Goal: Find specific page/section: Find specific page/section

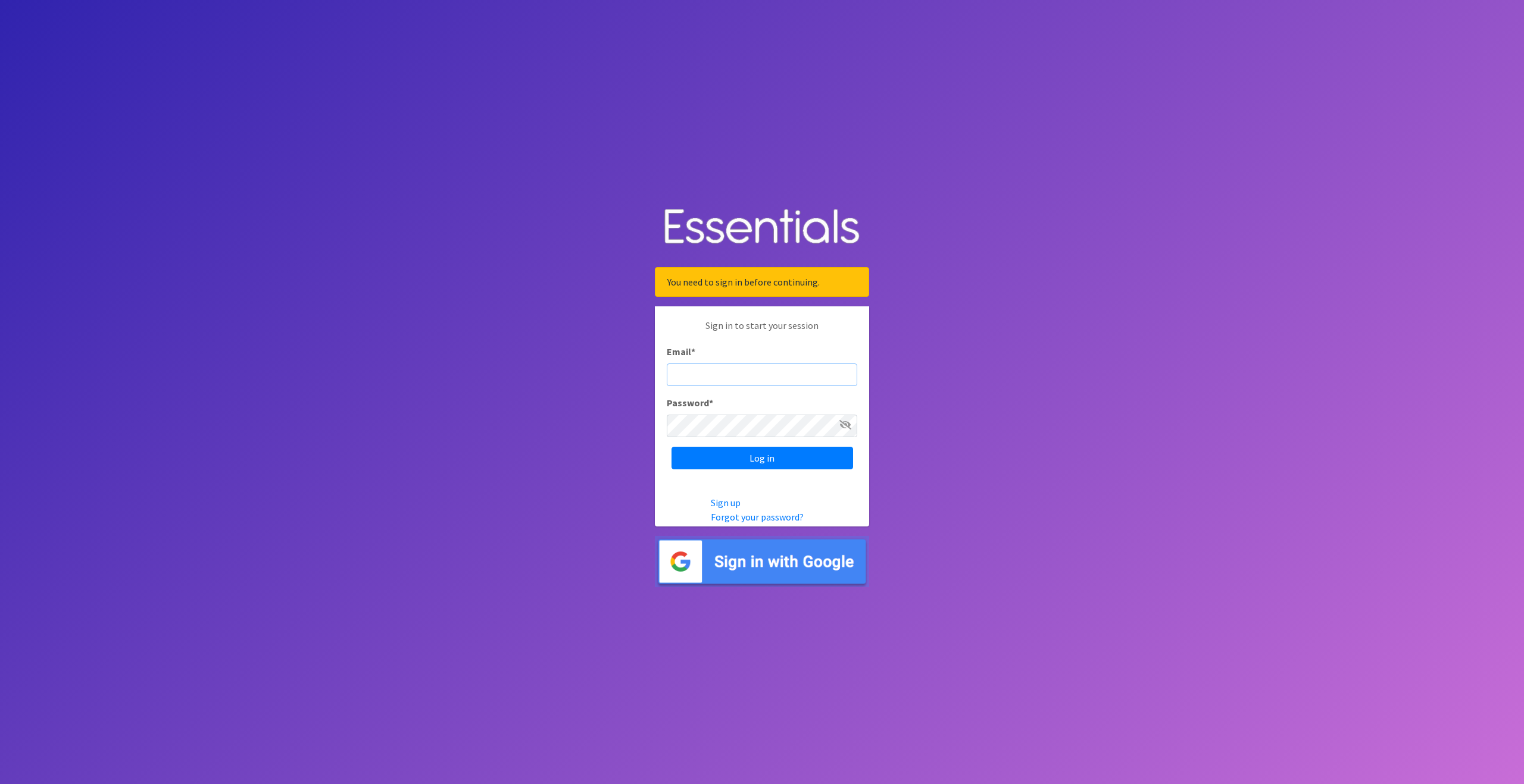
type input "outreach@carecollectiveswmi.org"
click at [1039, 304] on body "You need to sign in before continuing. Sign in to start your session Email * ou…" at bounding box center [762, 392] width 1524 height 784
click at [730, 452] on input "Log in" at bounding box center [762, 457] width 181 height 22
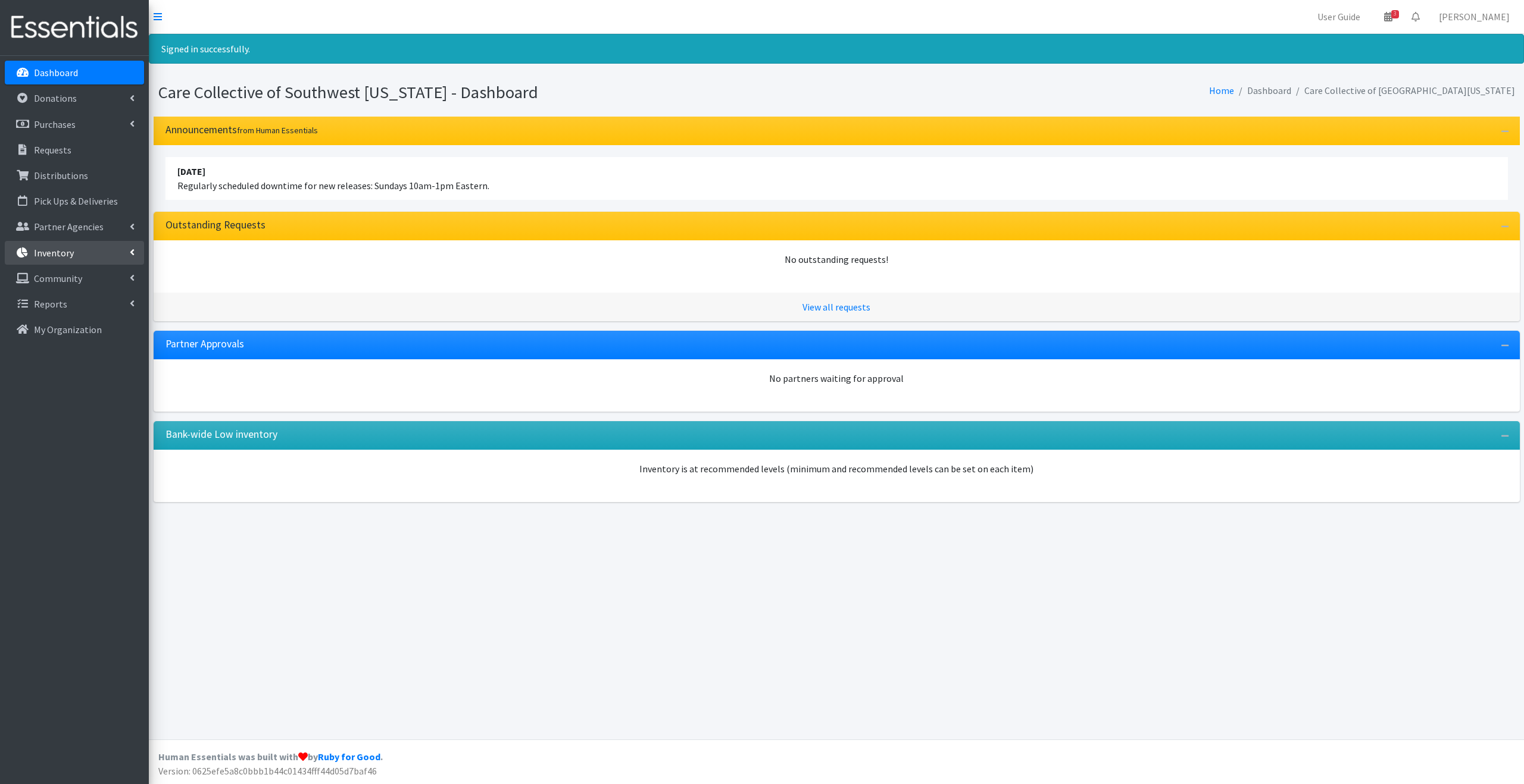
click at [93, 261] on link "Inventory" at bounding box center [74, 252] width 139 height 24
click at [84, 311] on link "Kits" at bounding box center [74, 304] width 139 height 24
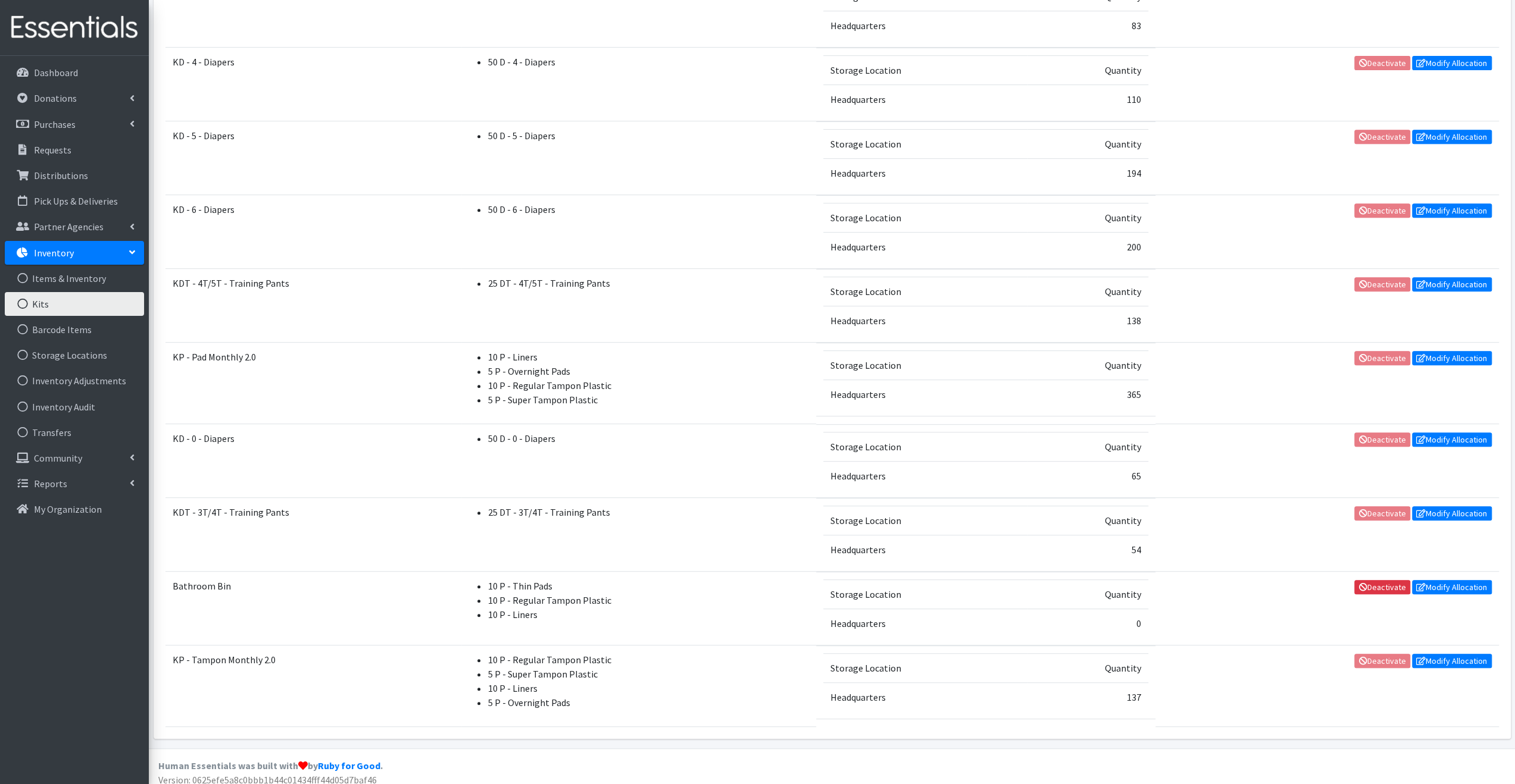
scroll to position [84, 0]
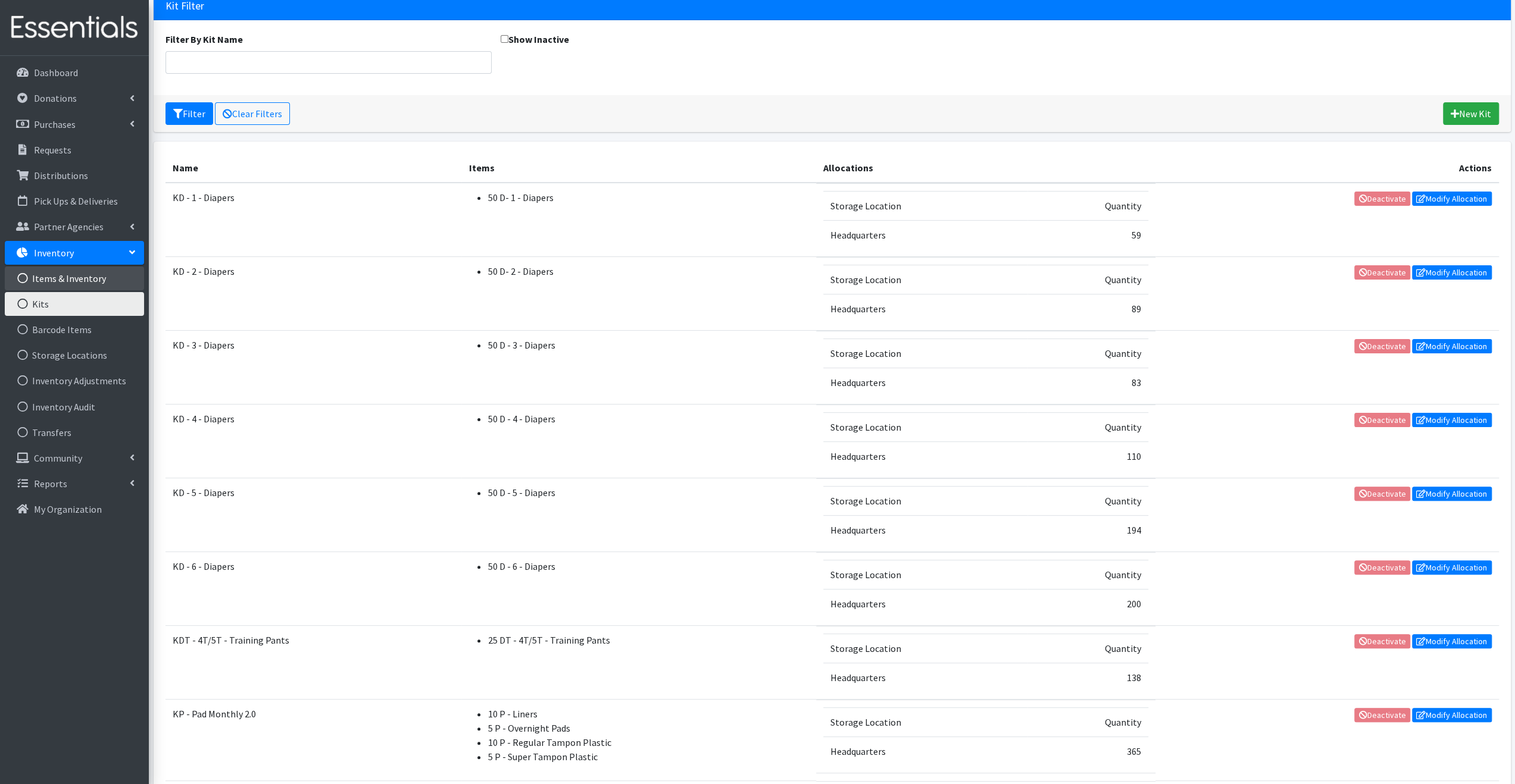
click at [84, 283] on link "Items & Inventory" at bounding box center [74, 278] width 139 height 24
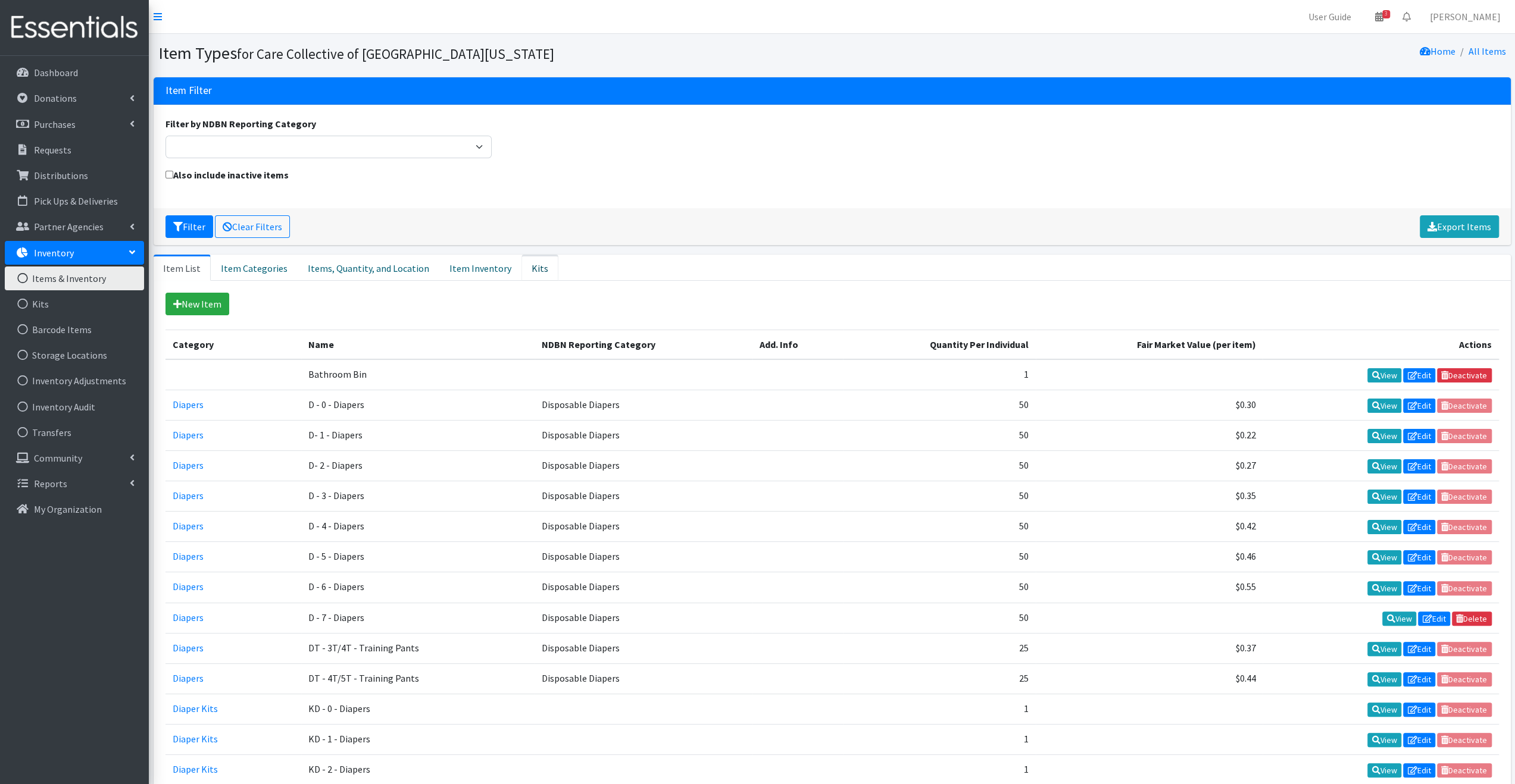
click at [521, 268] on link "Kits" at bounding box center [539, 268] width 37 height 26
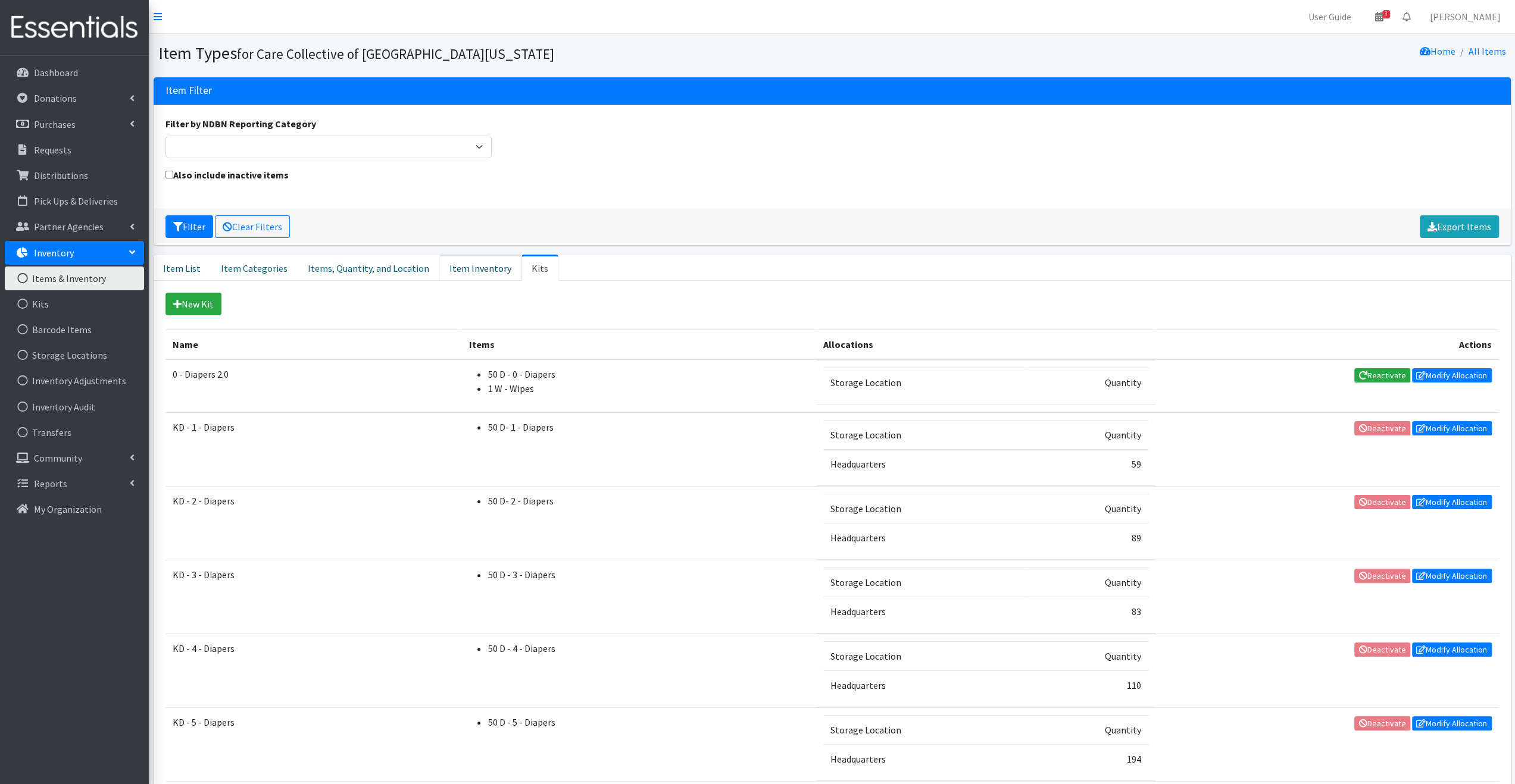
click at [469, 266] on link "Item Inventory" at bounding box center [480, 268] width 82 height 26
